Goal: Transaction & Acquisition: Purchase product/service

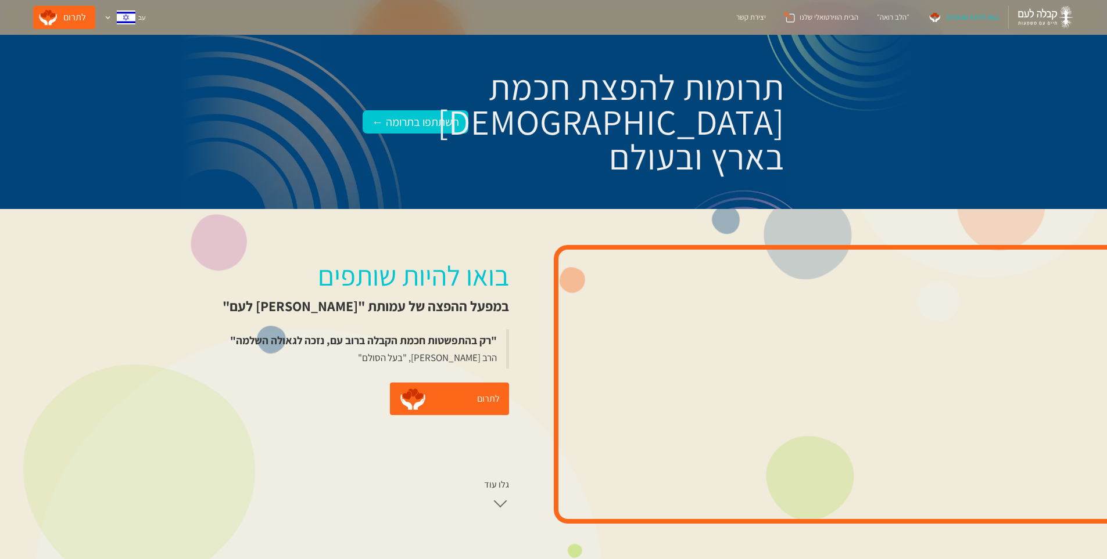
drag, startPoint x: 246, startPoint y: 300, endPoint x: 228, endPoint y: 306, distance: 19.7
click at [228, 306] on div "בואו להיות שותפים במפעל ההפצה של עמותת "בני ברוך - קבלה לעם" "רק בהתפשטות חכמת …" at bounding box center [365, 384] width 376 height 281
click at [261, 306] on div "במפעל ההפצה של עמותת "[PERSON_NAME] לעם"" at bounding box center [365, 306] width 286 height 19
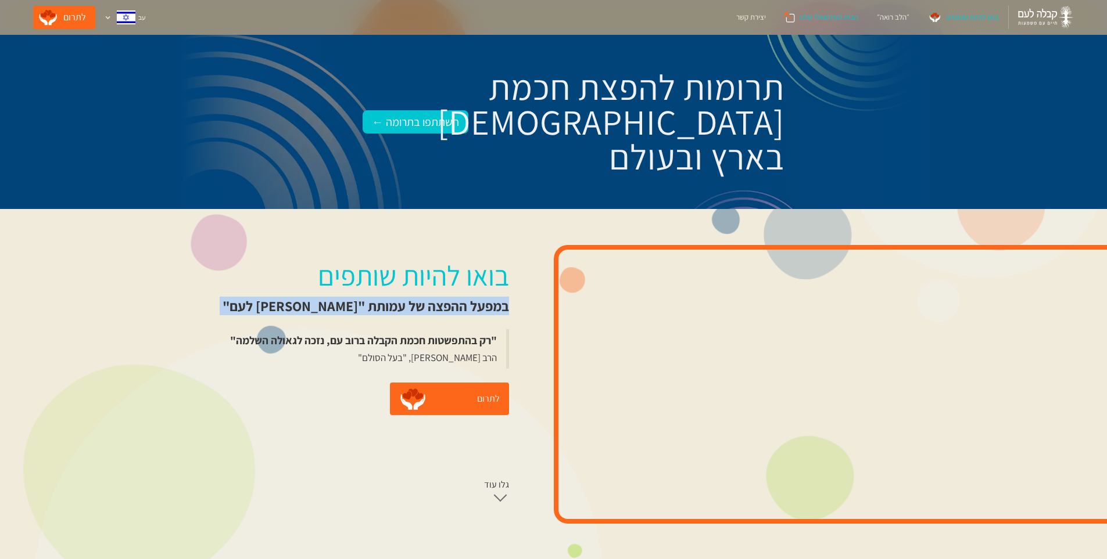
click at [846, 13] on div "הבית הווירטואלי שלנו" at bounding box center [828, 18] width 59 height 12
click at [968, 15] on div "בואו להיות שותפים" at bounding box center [972, 18] width 52 height 12
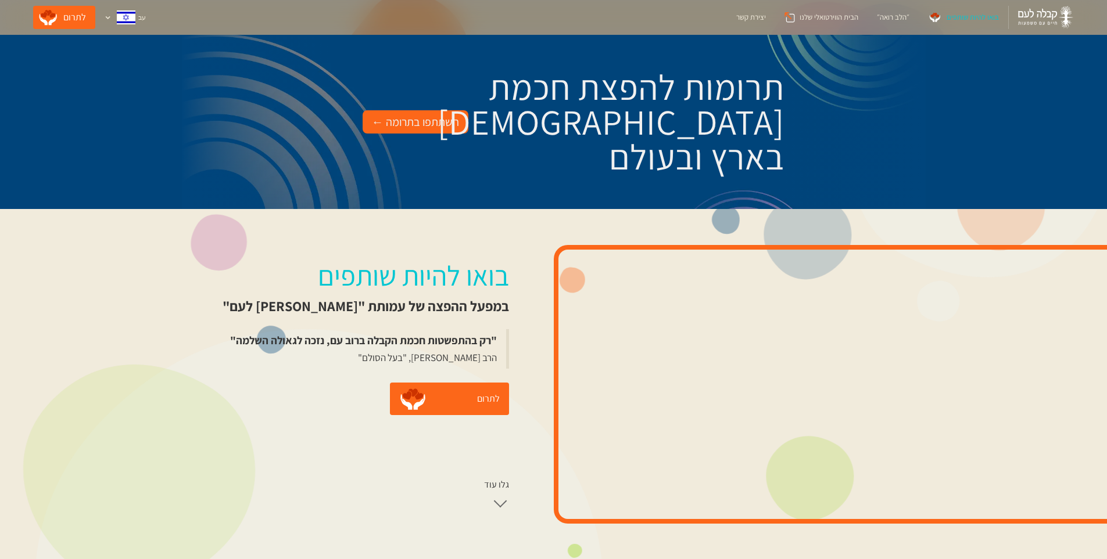
click at [417, 122] on div "השתתפו בתרומה ←" at bounding box center [415, 122] width 87 height 19
